Goal: Task Accomplishment & Management: Complete application form

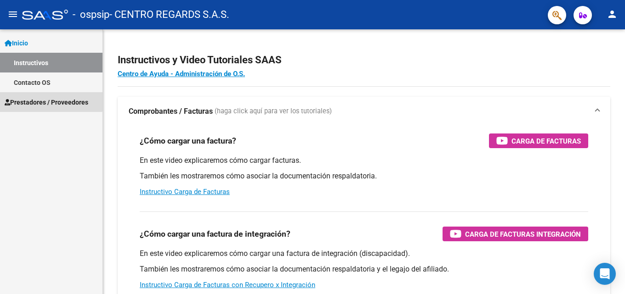
click at [44, 101] on span "Prestadores / Proveedores" at bounding box center [47, 102] width 84 height 10
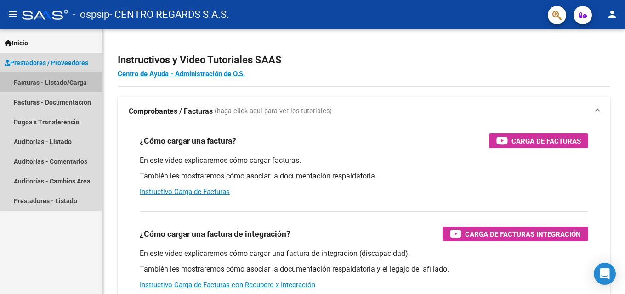
click at [51, 81] on link "Facturas - Listado/Carga" at bounding box center [51, 83] width 102 height 20
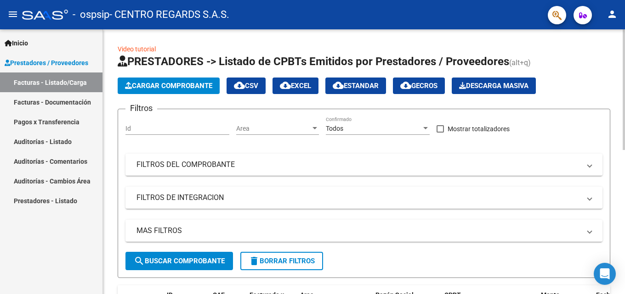
click at [164, 83] on span "Cargar Comprobante" at bounding box center [168, 86] width 87 height 8
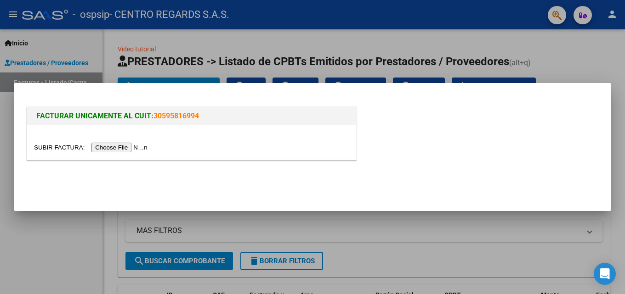
click at [128, 148] on input "file" at bounding box center [92, 148] width 116 height 10
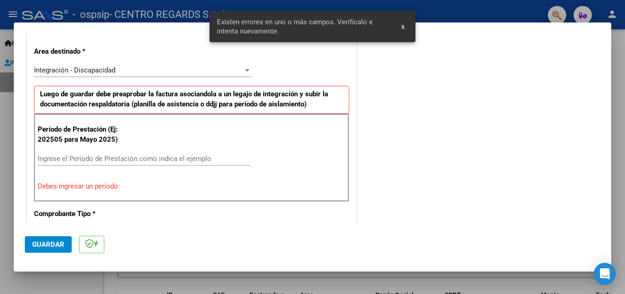
scroll to position [207, 0]
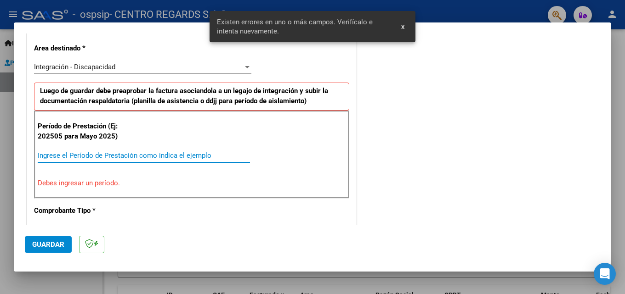
click at [91, 155] on input "Ingrese el Período de Prestación como indica el ejemplo" at bounding box center [144, 156] width 212 height 8
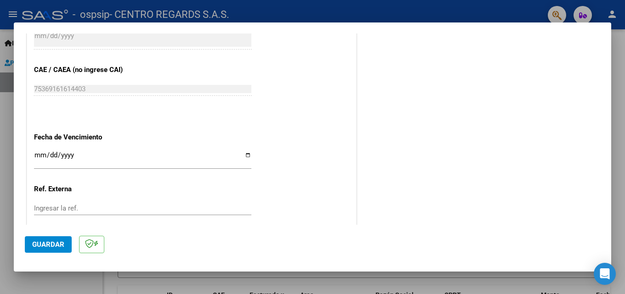
scroll to position [617, 0]
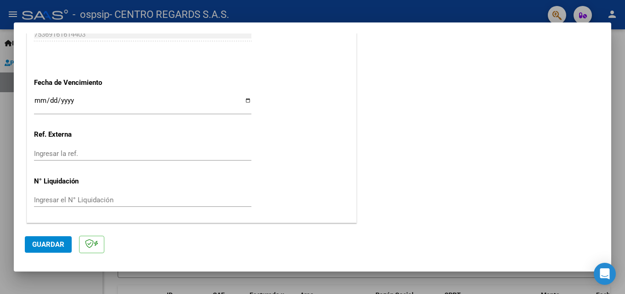
type input "202508"
click at [56, 245] on span "Guardar" at bounding box center [48, 245] width 32 height 8
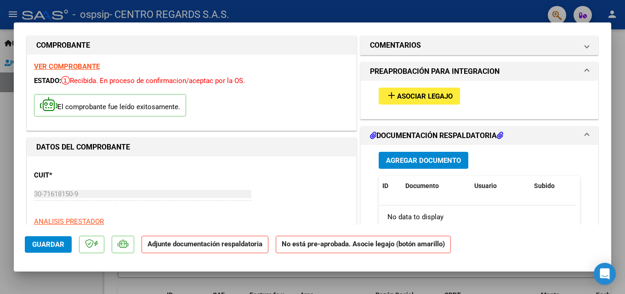
scroll to position [0, 0]
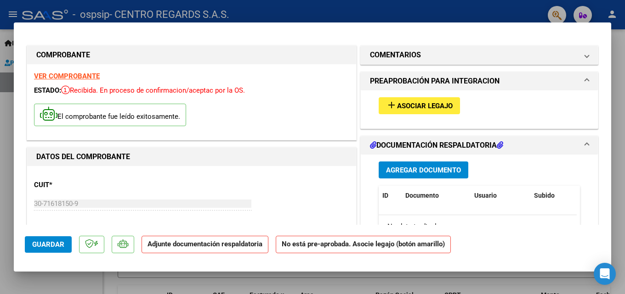
click at [439, 109] on span "Asociar Legajo" at bounding box center [425, 106] width 56 height 8
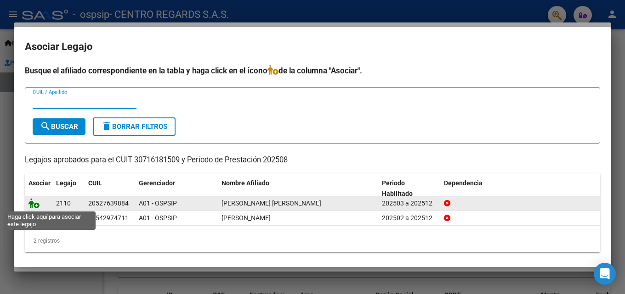
click at [34, 203] on icon at bounding box center [33, 203] width 11 height 10
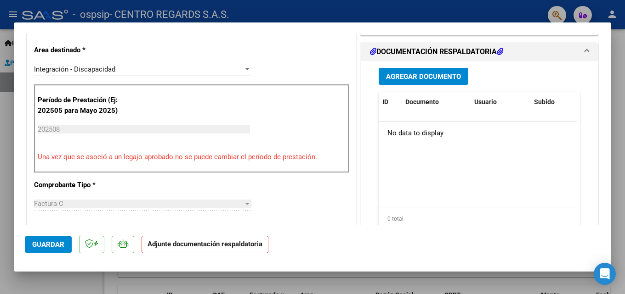
scroll to position [230, 0]
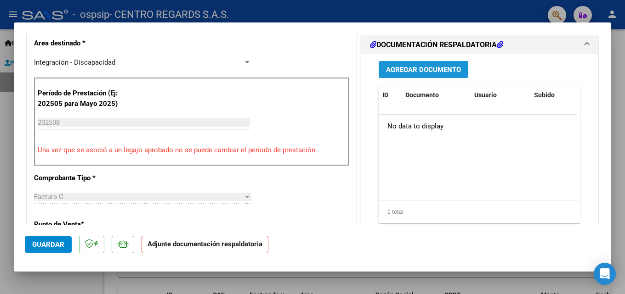
click at [411, 74] on span "Agregar Documento" at bounding box center [423, 70] width 75 height 8
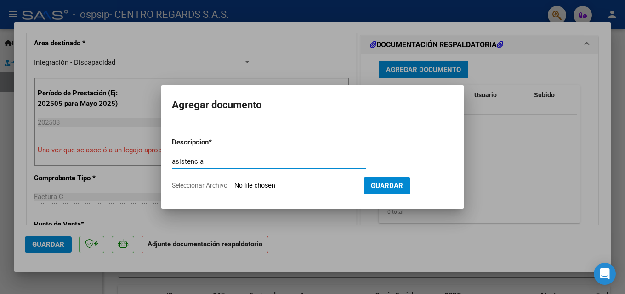
type input "asistencia"
click at [290, 184] on input "Seleccionar Archivo" at bounding box center [295, 186] width 122 height 9
type input "C:\fakepath\[PERSON_NAME]-7.pdf"
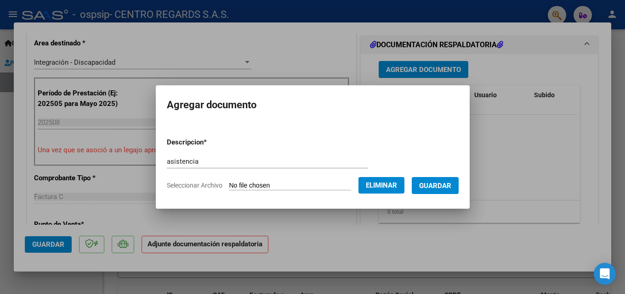
click at [436, 188] on span "Guardar" at bounding box center [435, 186] width 32 height 8
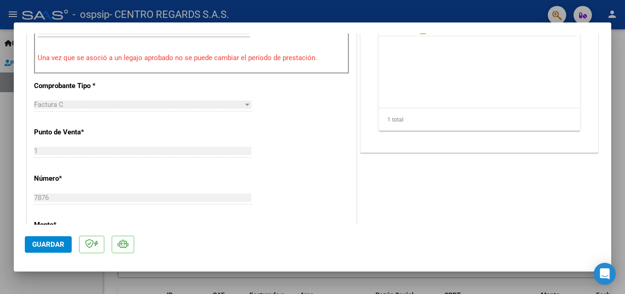
scroll to position [367, 0]
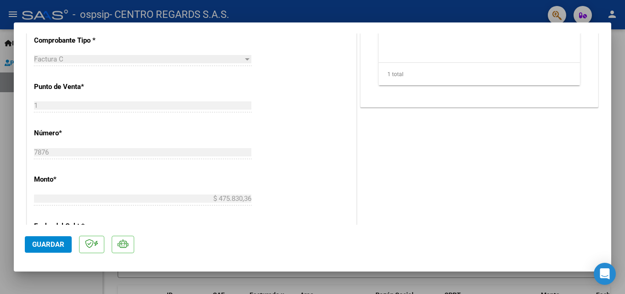
click at [40, 242] on span "Guardar" at bounding box center [48, 245] width 32 height 8
